Goal: Information Seeking & Learning: Learn about a topic

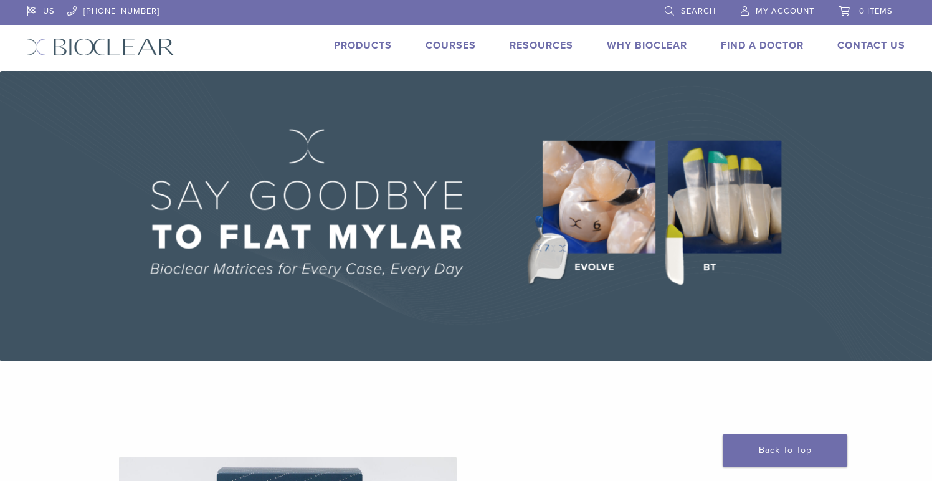
click at [464, 42] on link "Courses" at bounding box center [450, 45] width 50 height 12
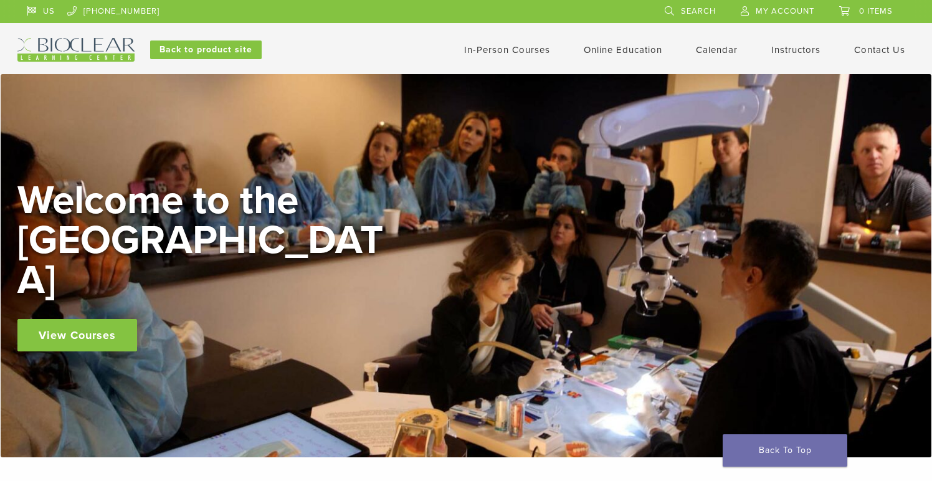
scroll to position [197, 0]
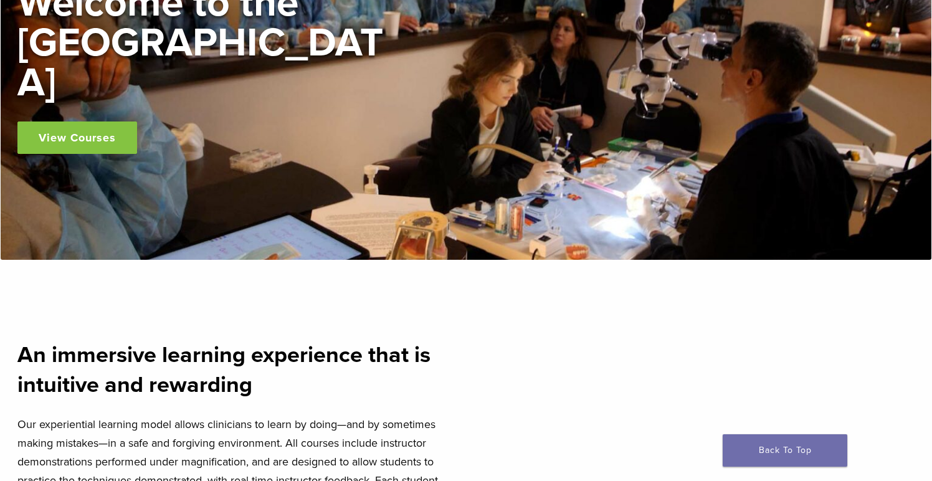
click at [89, 122] on link "View Courses" at bounding box center [77, 137] width 120 height 32
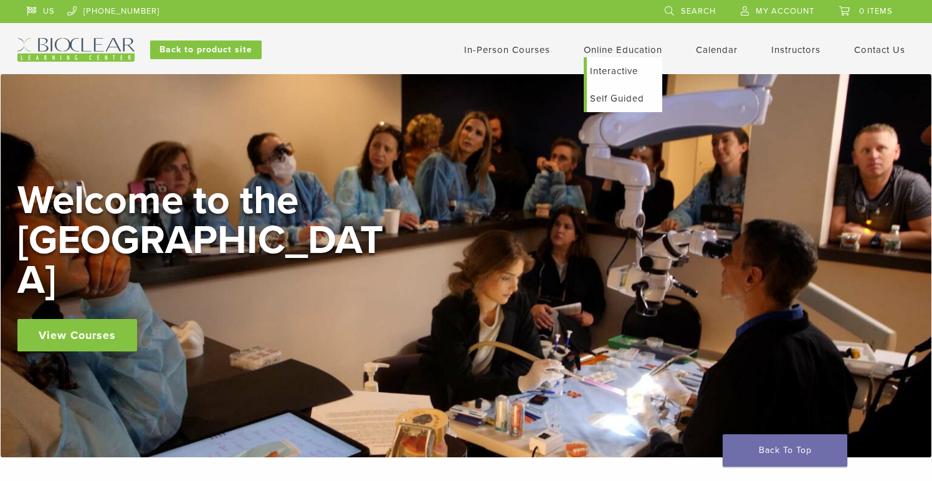
click at [599, 52] on link "Online Education" at bounding box center [623, 49] width 78 height 11
click at [597, 101] on link "Self Guided" at bounding box center [624, 98] width 75 height 27
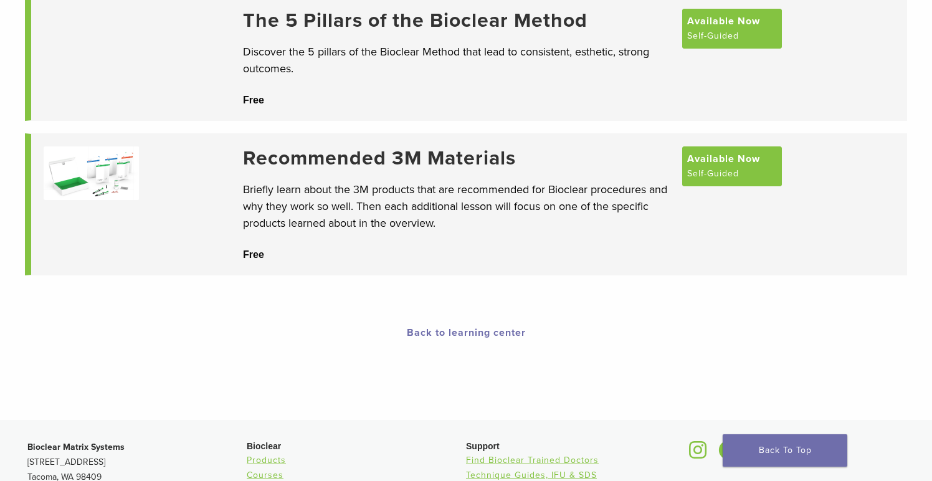
scroll to position [170, 0]
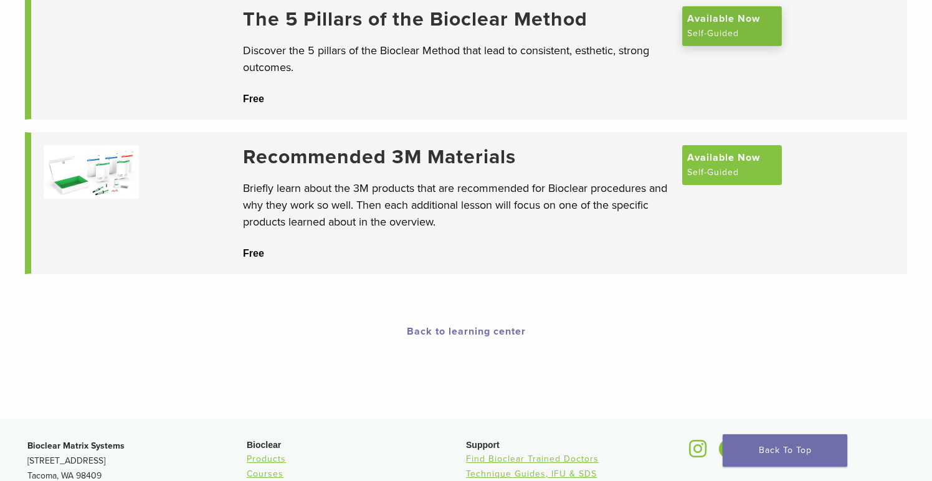
click at [728, 21] on span "Available Now" at bounding box center [723, 18] width 73 height 15
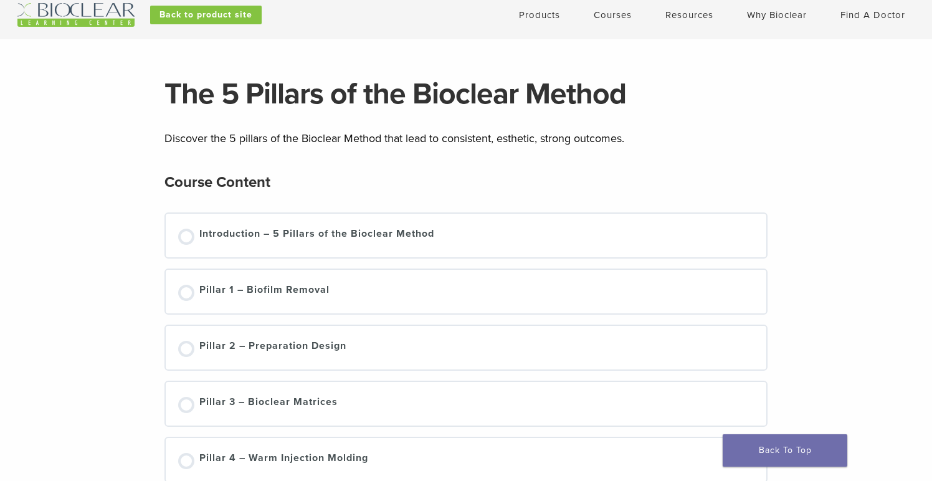
scroll to position [31, 0]
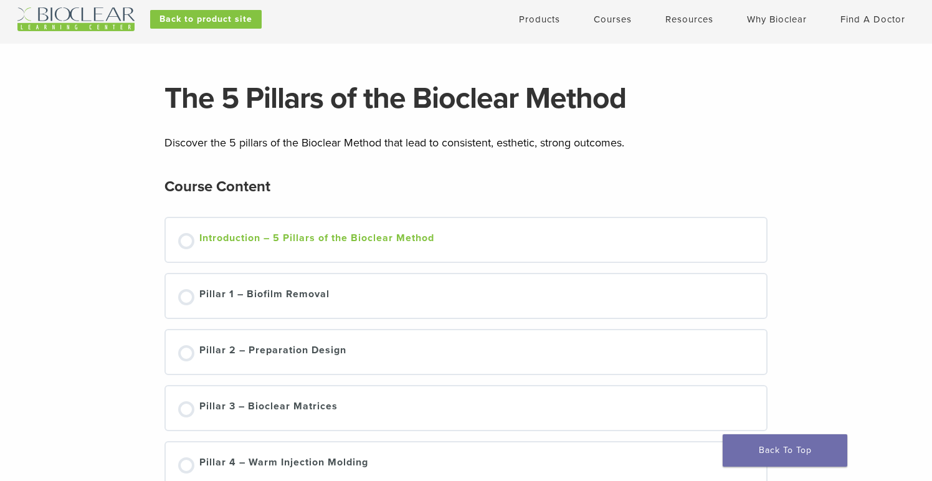
click at [185, 237] on div at bounding box center [186, 241] width 16 height 16
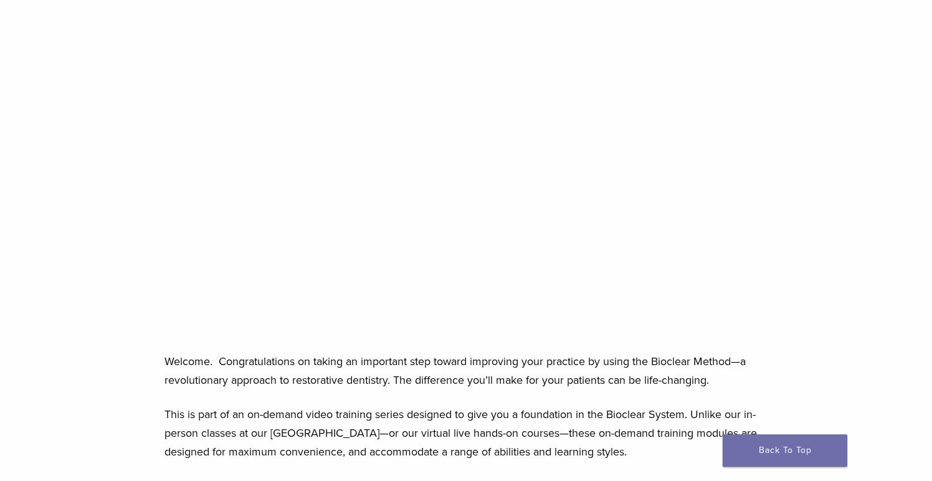
scroll to position [201, 0]
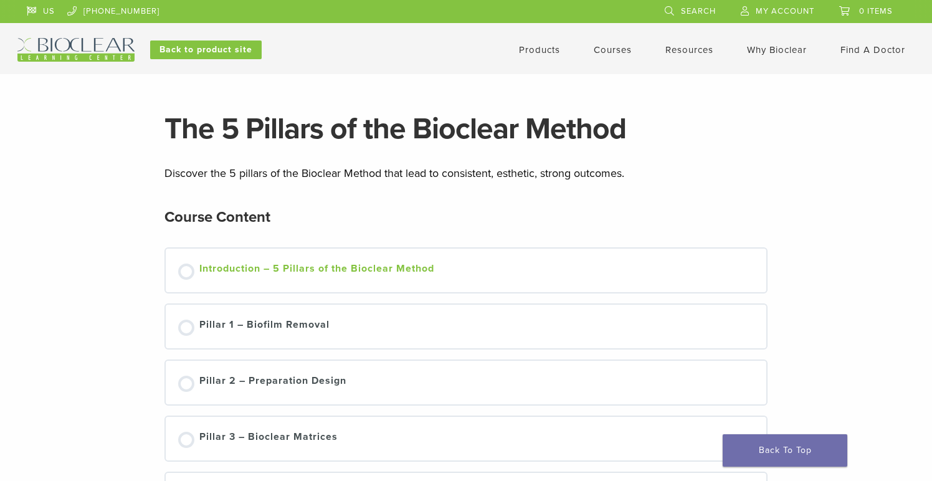
click at [188, 274] on div at bounding box center [186, 271] width 16 height 16
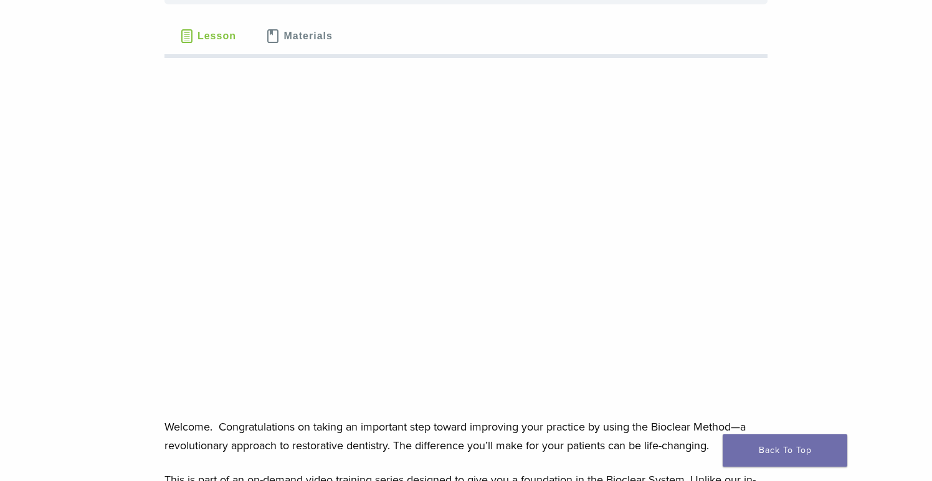
scroll to position [133, 0]
click at [309, 34] on span "Materials" at bounding box center [308, 37] width 49 height 10
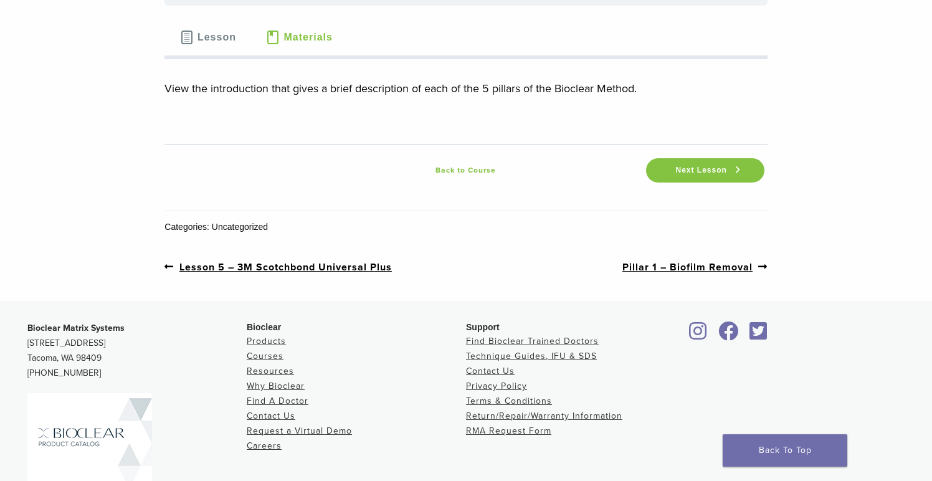
click at [207, 37] on span "Lesson" at bounding box center [216, 37] width 39 height 10
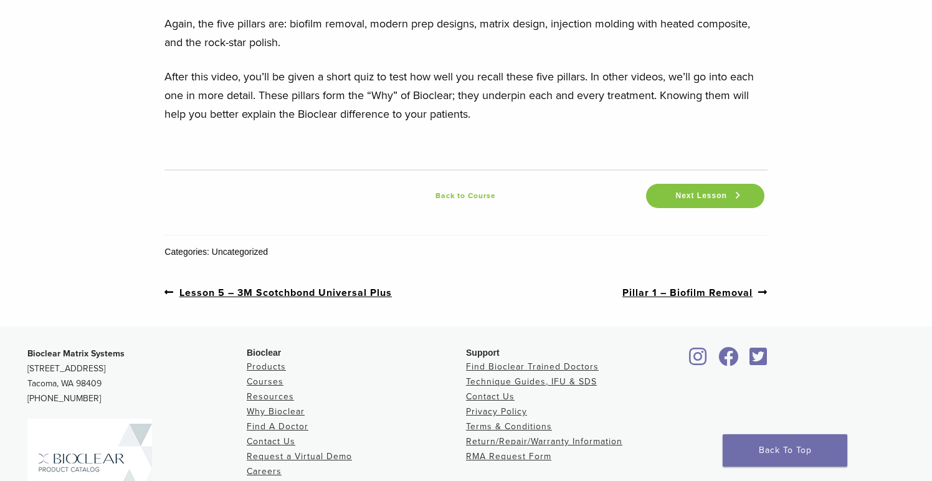
scroll to position [1897, 0]
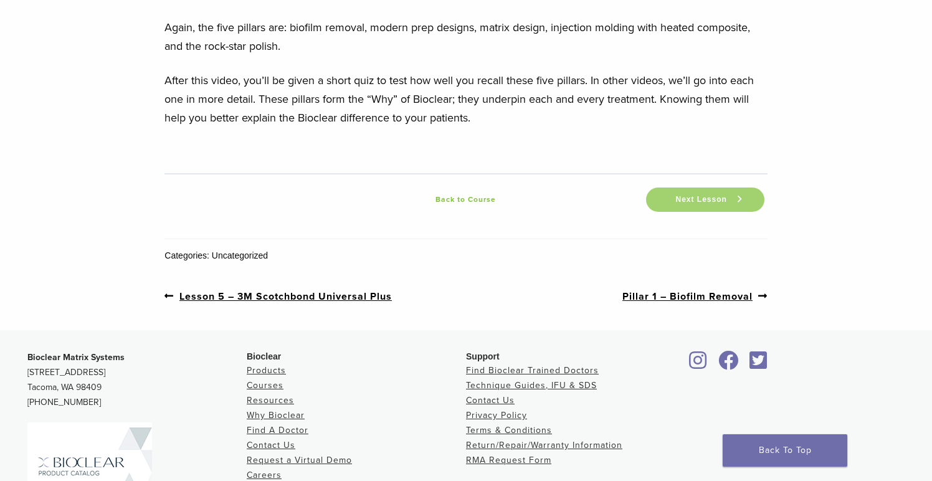
click at [668, 196] on link "Next Lesson" at bounding box center [705, 200] width 118 height 24
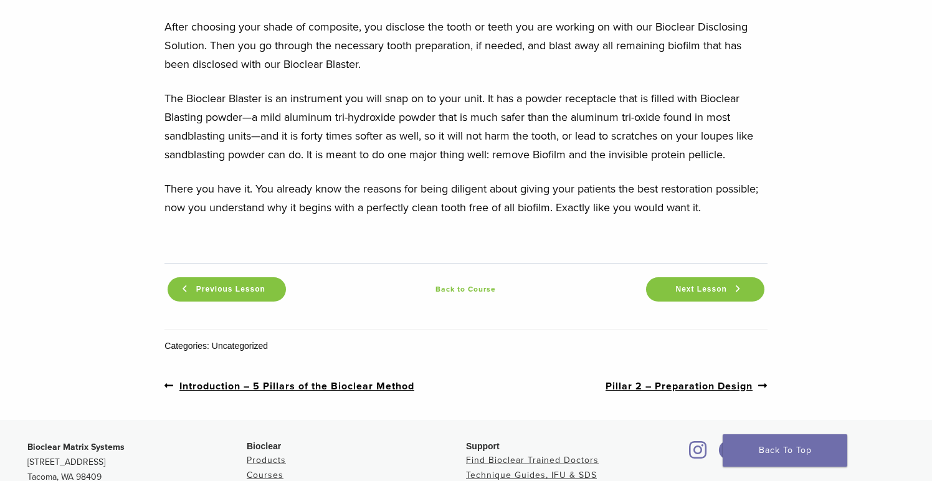
scroll to position [1417, 0]
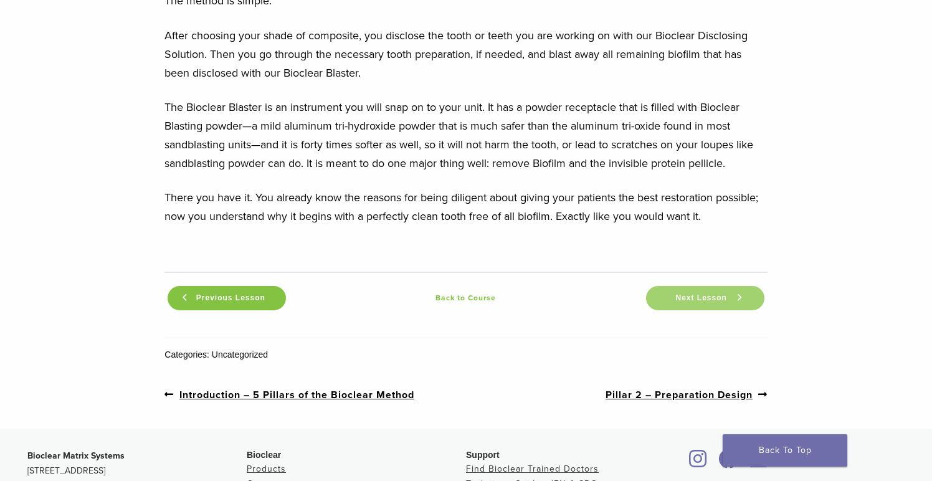
click at [713, 304] on link "Next Lesson" at bounding box center [705, 298] width 118 height 24
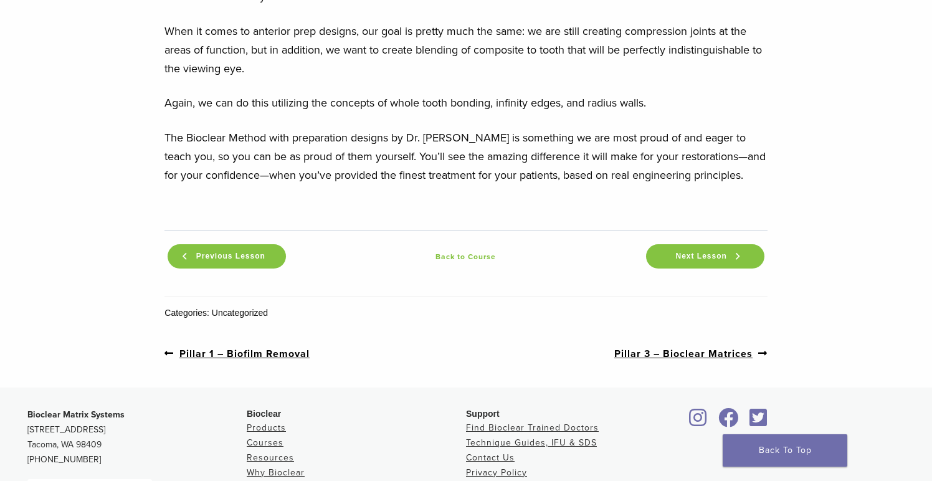
scroll to position [1397, 0]
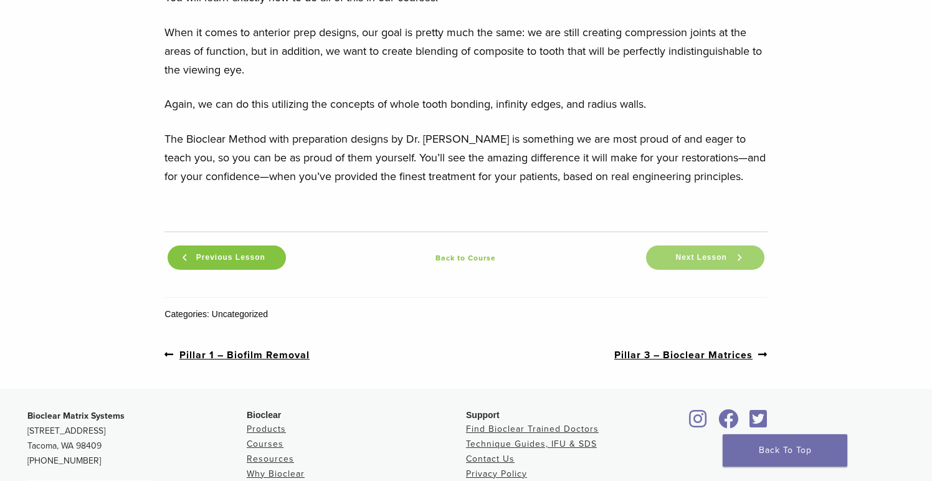
click at [705, 248] on link "Next Lesson" at bounding box center [705, 257] width 118 height 24
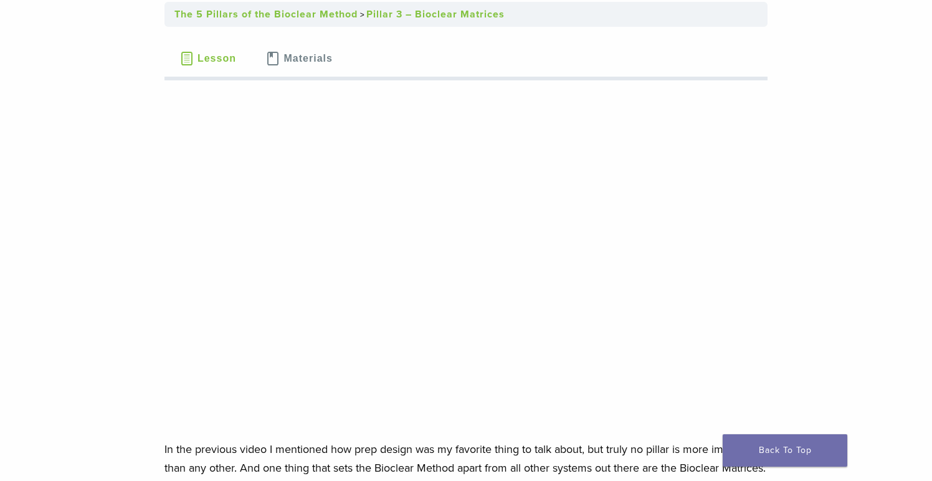
scroll to position [131, 0]
